Goal: Task Accomplishment & Management: Use online tool/utility

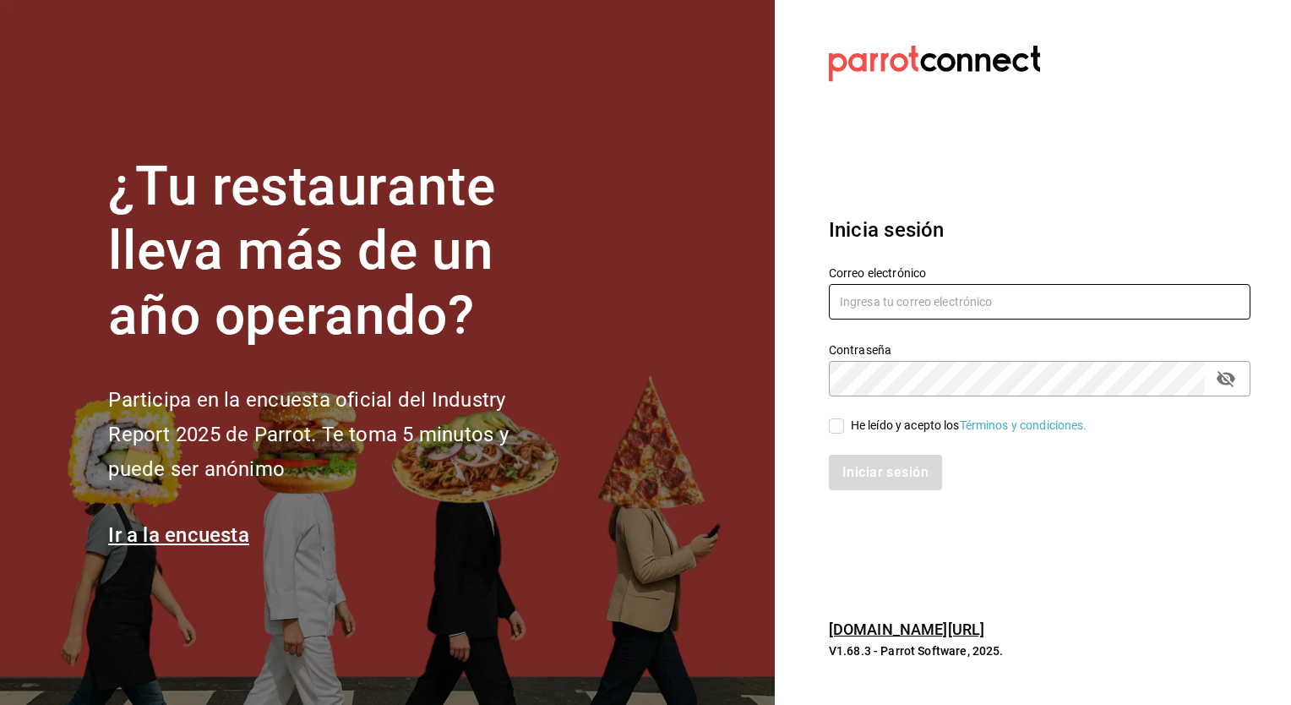
type input "christian.nadal@grupocosteno.com"
click at [831, 426] on input "He leído y acepto los Términos y condiciones." at bounding box center [836, 425] width 15 height 15
checkbox input "true"
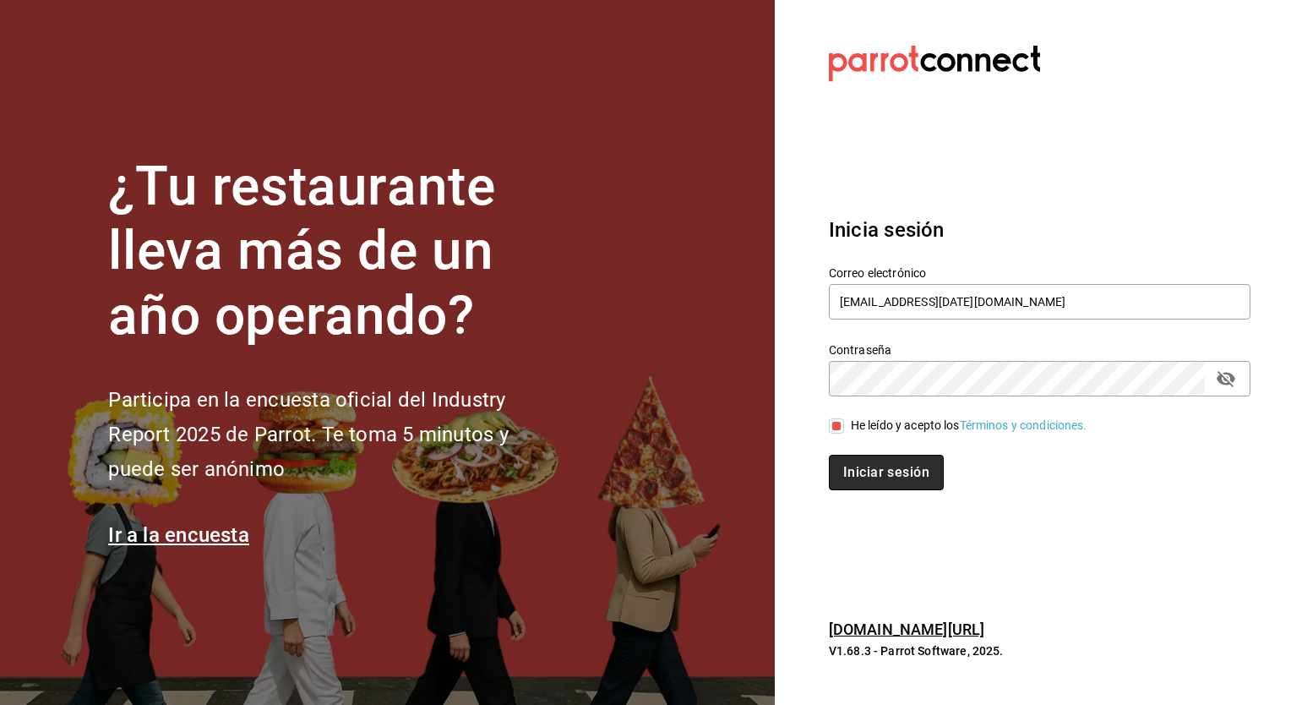
click at [858, 475] on button "Iniciar sesión" at bounding box center [886, 472] width 115 height 35
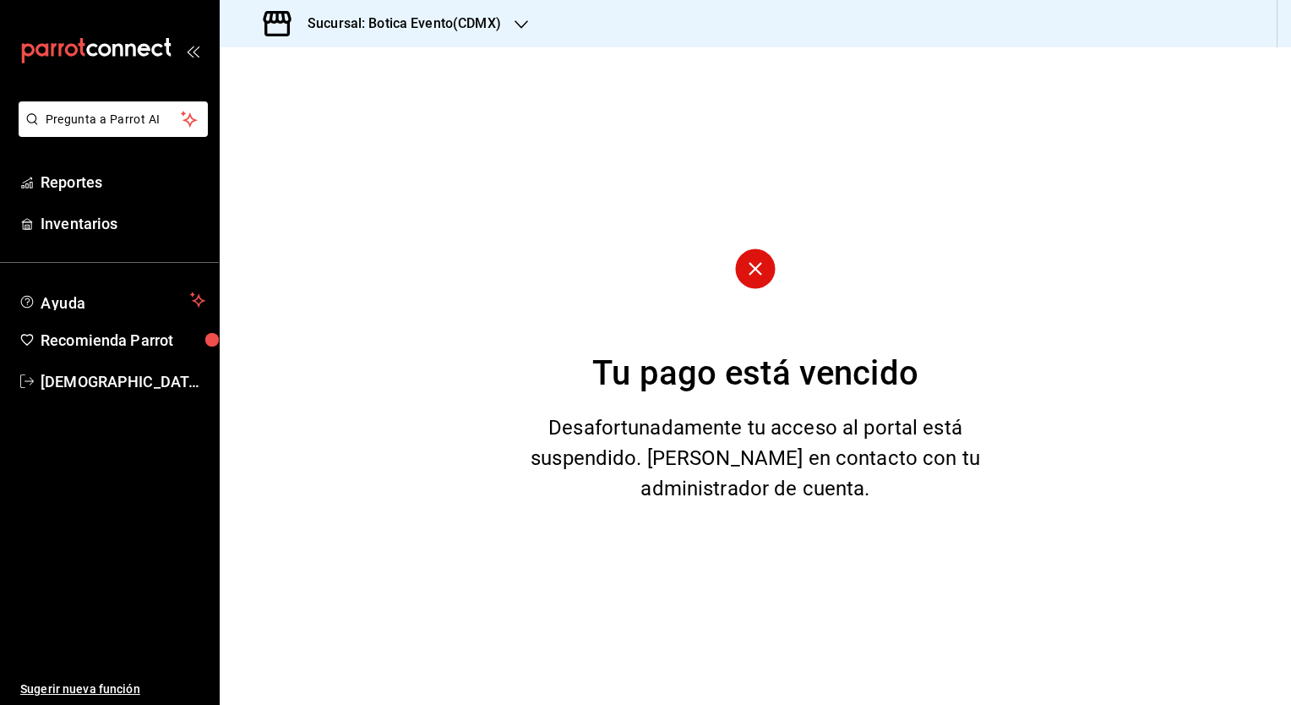
click at [357, 21] on h3 "Sucursal: Botica Evento(CDMX)" at bounding box center [397, 24] width 207 height 20
click at [305, 110] on span "Botica (CDMX)" at bounding box center [272, 111] width 79 height 18
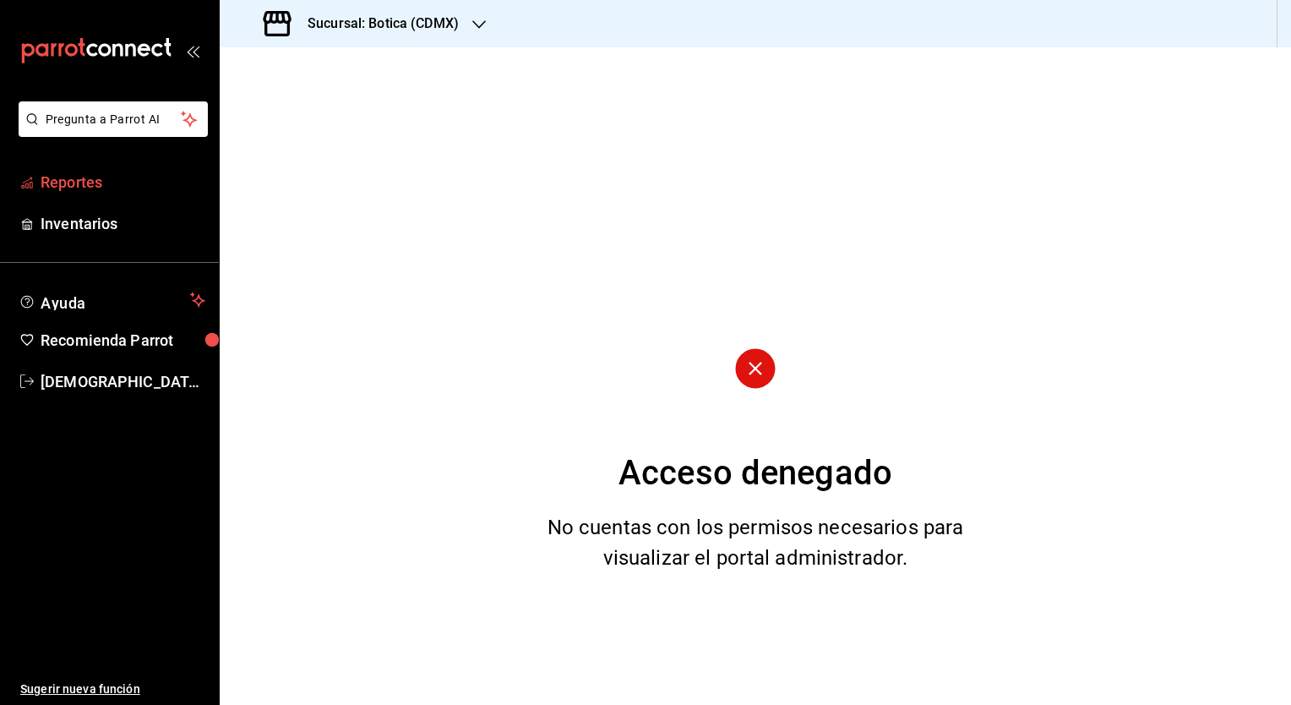
click at [80, 177] on span "Reportes" at bounding box center [123, 182] width 165 height 23
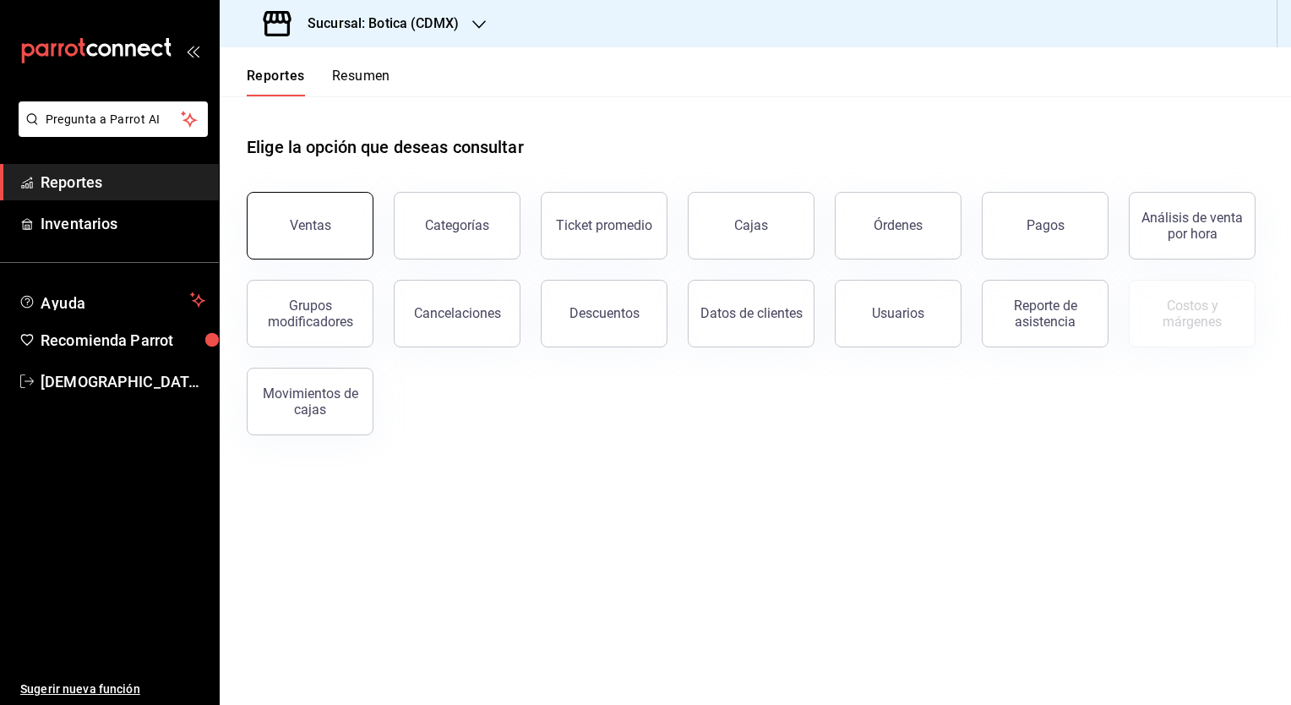
click at [308, 225] on div "Ventas" at bounding box center [310, 225] width 41 height 16
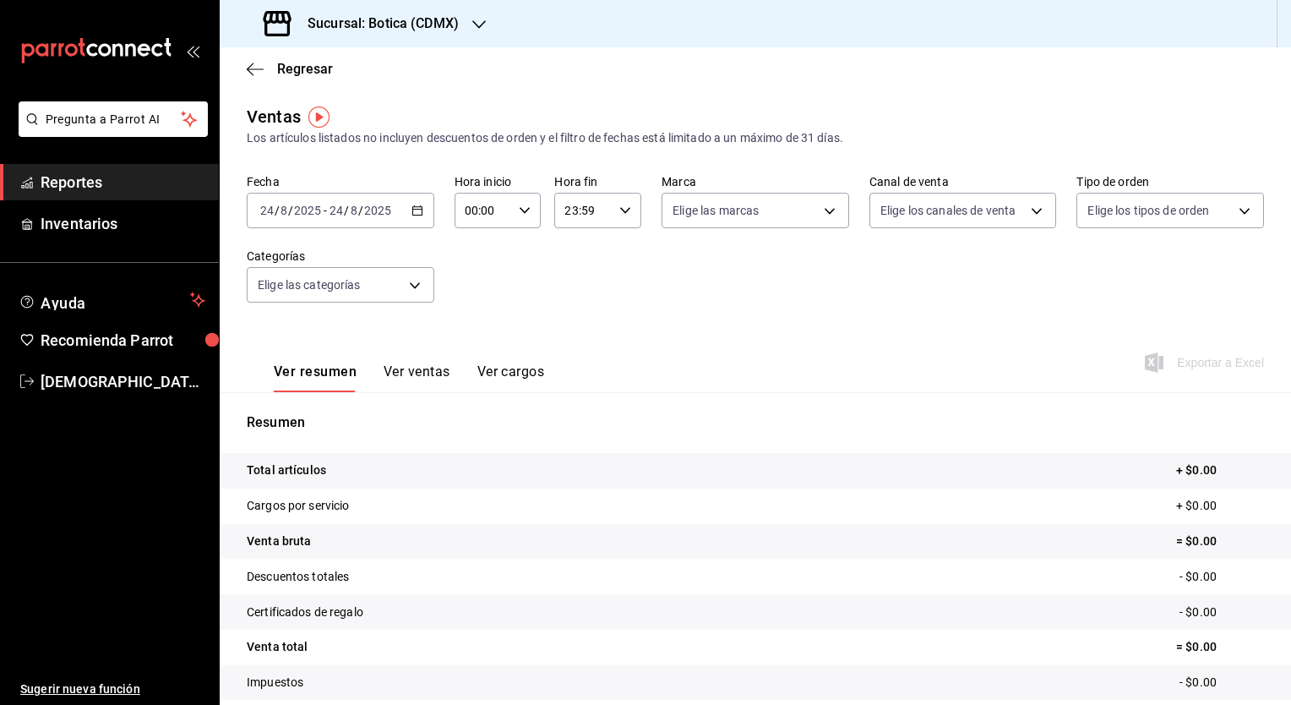
click at [405, 225] on div "[DATE] [DATE] - [DATE] [DATE]" at bounding box center [341, 210] width 188 height 35
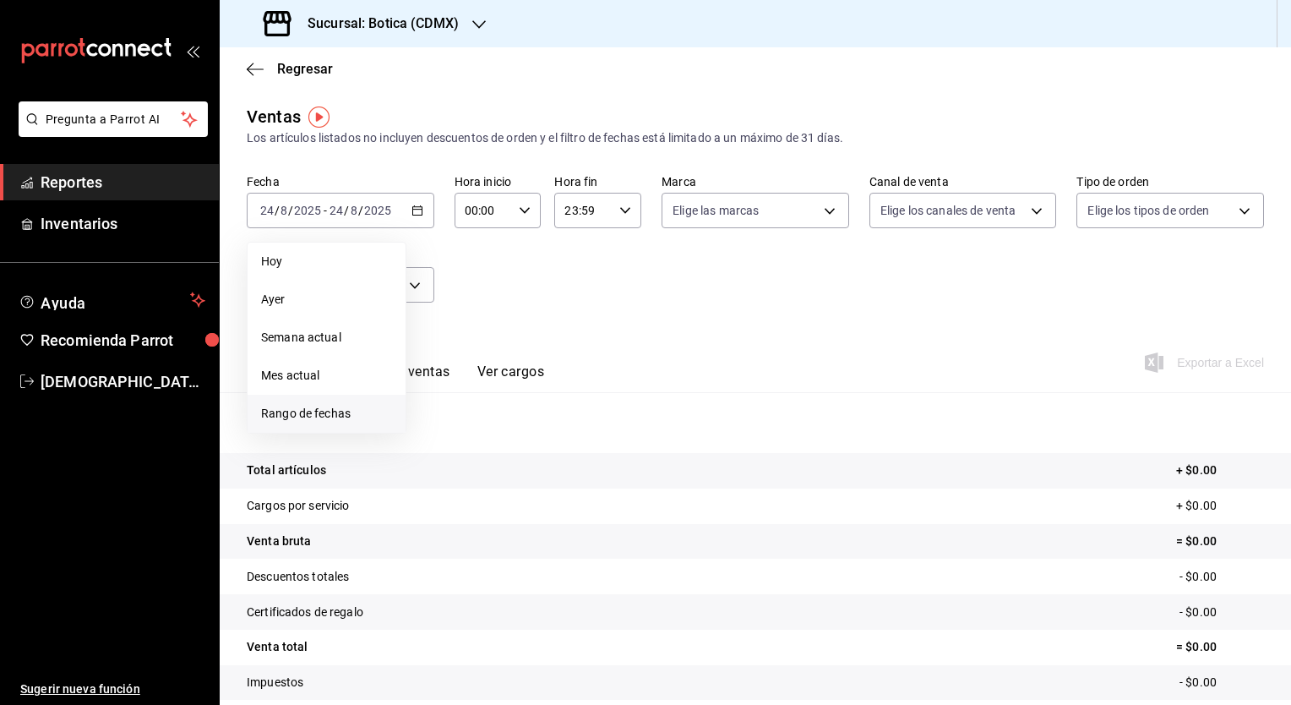
click at [277, 414] on span "Rango de fechas" at bounding box center [326, 414] width 131 height 18
click at [450, 429] on button "18" at bounding box center [442, 434] width 30 height 30
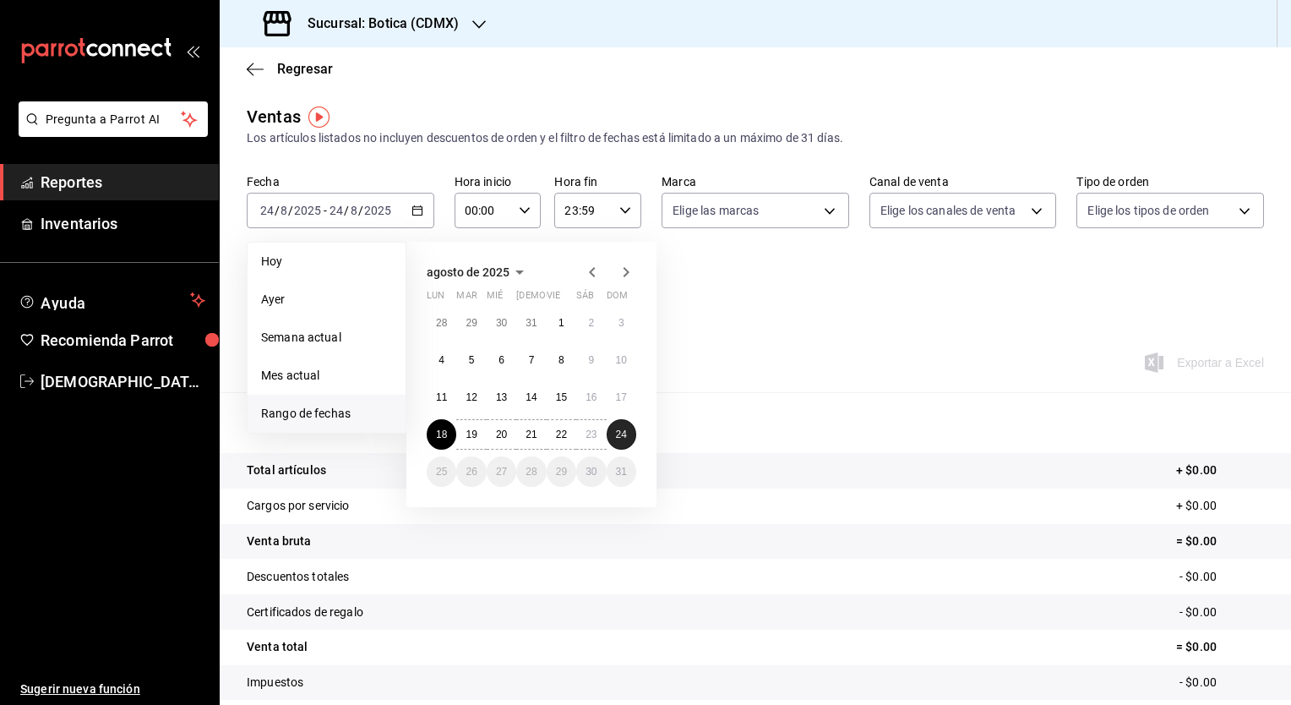
click at [625, 429] on abbr "24" at bounding box center [621, 435] width 11 height 12
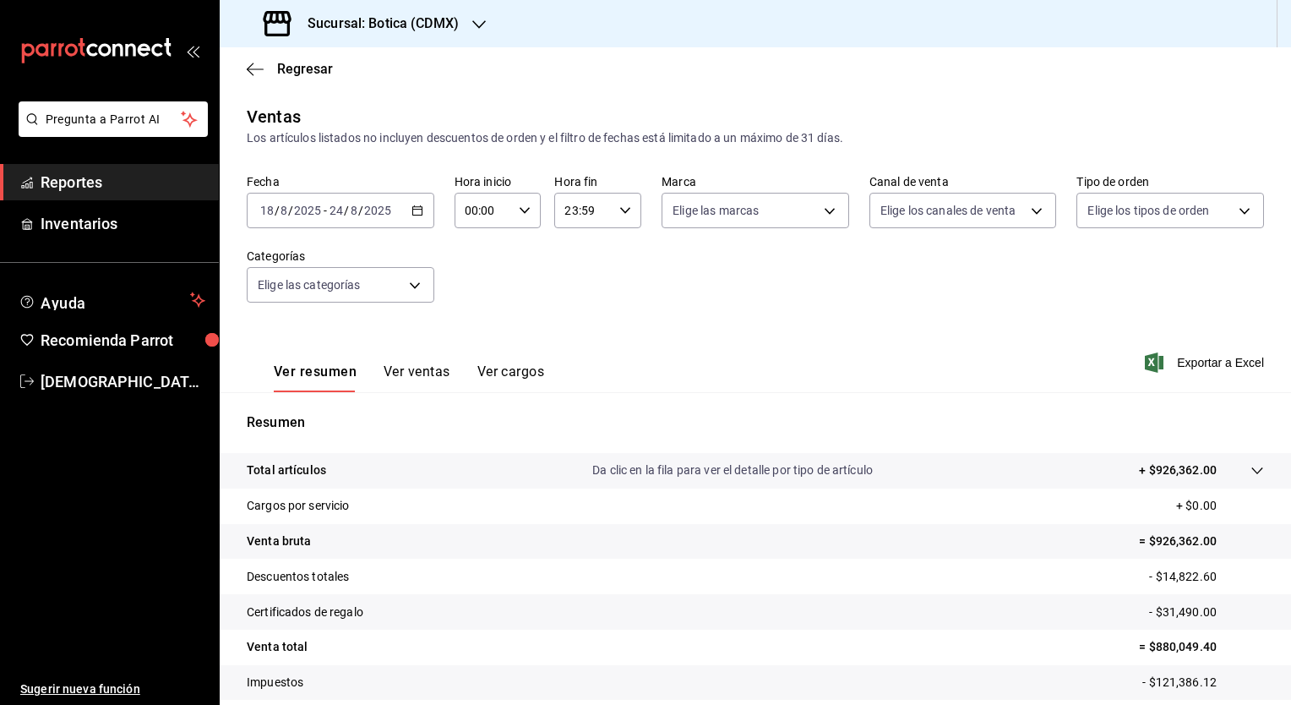
scroll to position [105, 0]
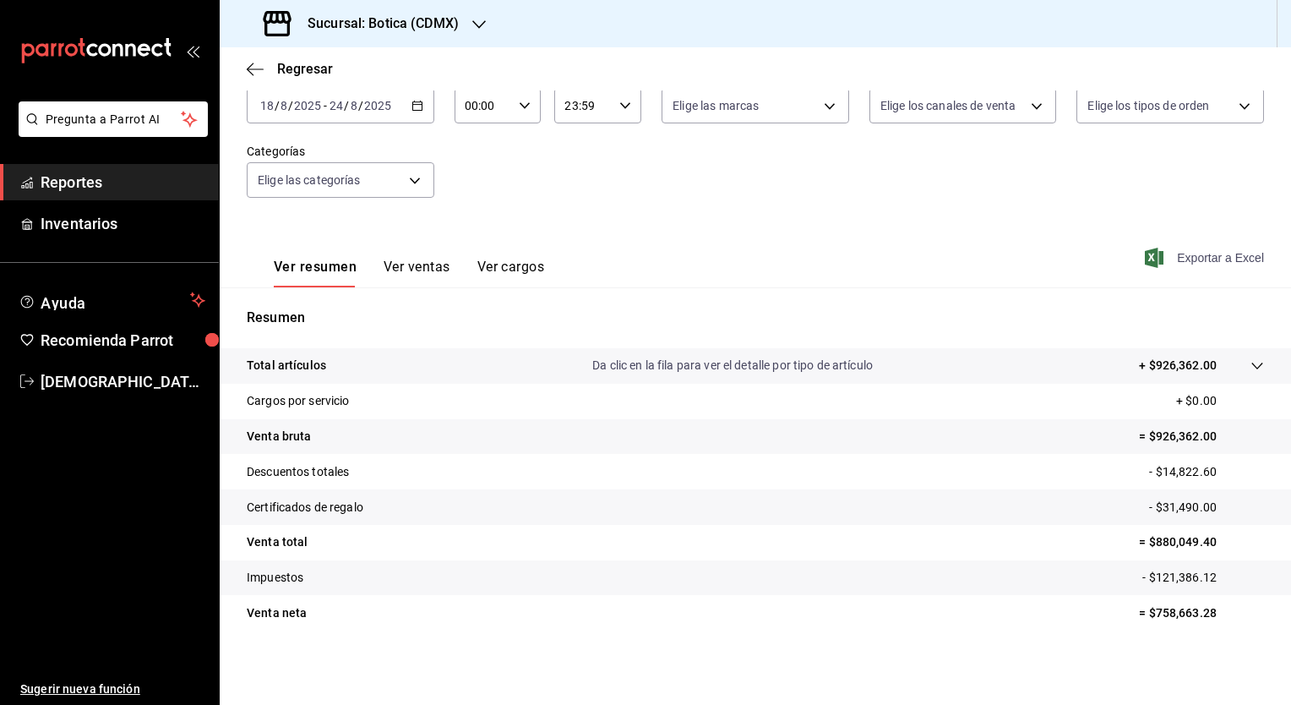
click at [1213, 265] on span "Exportar a Excel" at bounding box center [1207, 258] width 116 height 20
